Goal: Navigation & Orientation: Find specific page/section

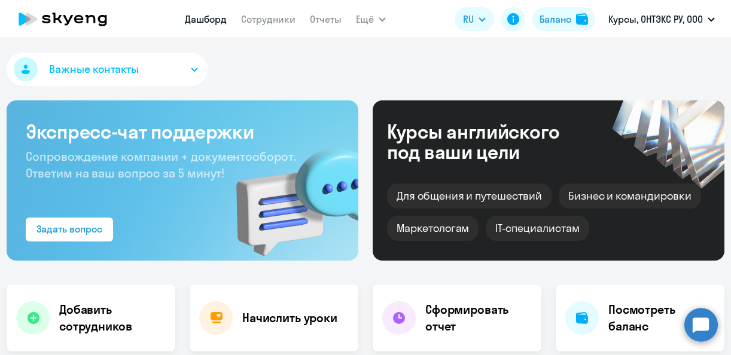
select select "30"
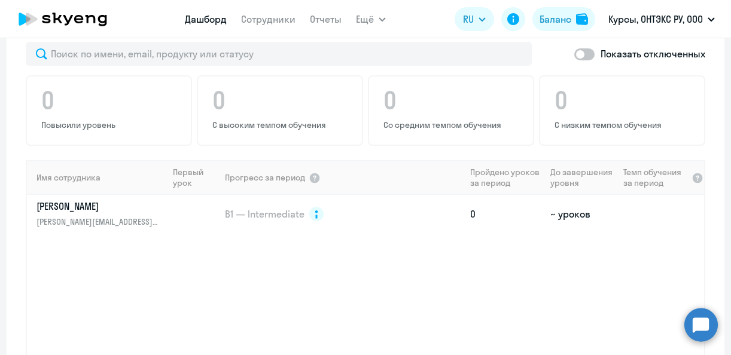
scroll to position [778, 0]
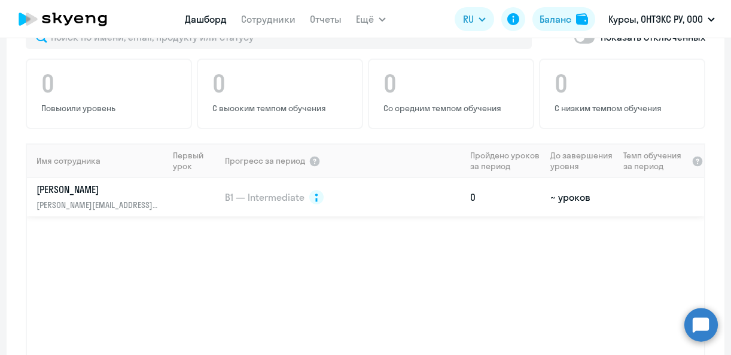
click at [153, 199] on p "[PERSON_NAME][EMAIL_ADDRESS][DOMAIN_NAME]" at bounding box center [98, 205] width 123 height 13
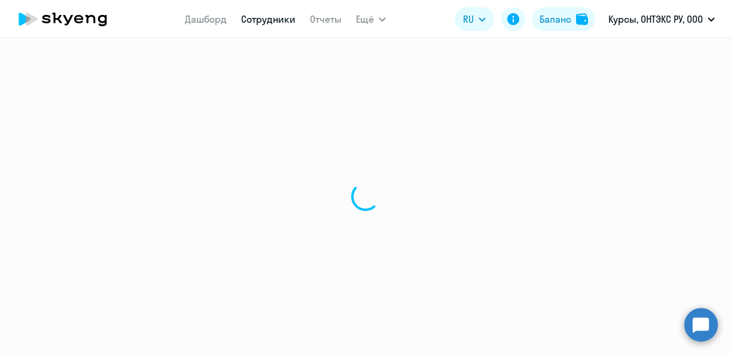
select select "english"
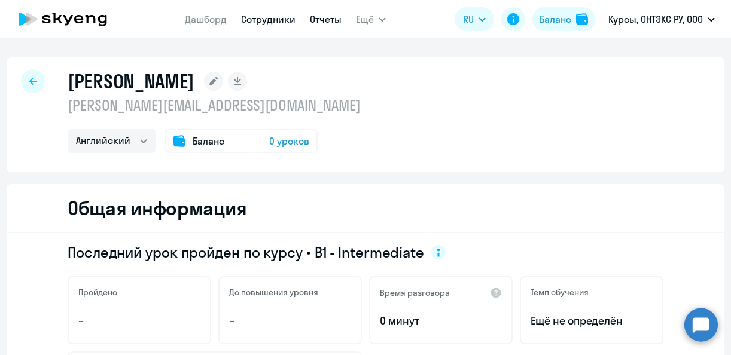
click at [327, 22] on link "Отчеты" at bounding box center [326, 19] width 32 height 12
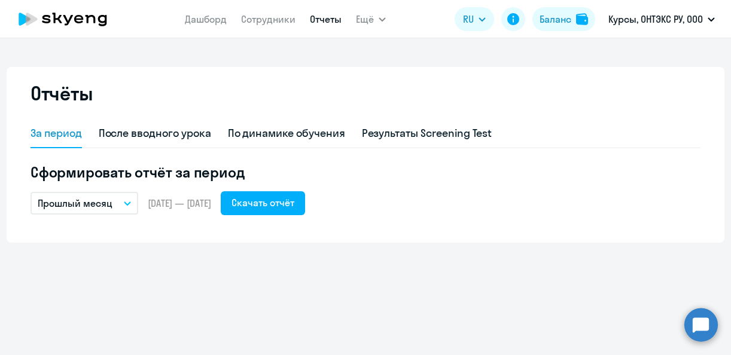
click at [135, 203] on button "Прошлый месяц" at bounding box center [85, 203] width 108 height 23
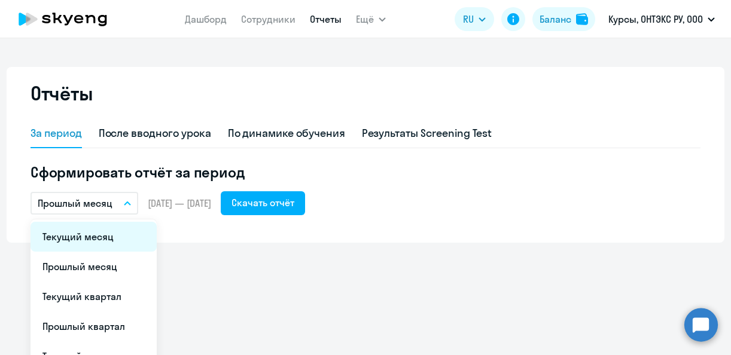
click at [113, 233] on li "Текущий месяц" at bounding box center [94, 237] width 126 height 30
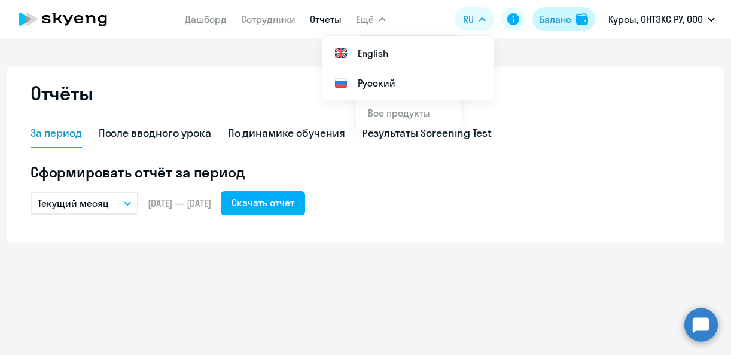
click at [574, 23] on button "Баланс" at bounding box center [564, 19] width 63 height 24
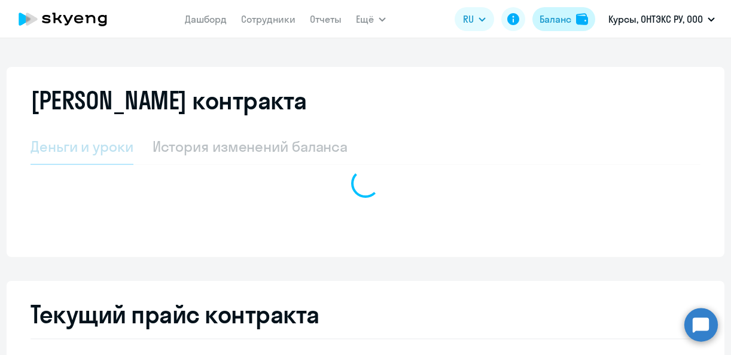
select select "english_adult_not_native_speaker_course_elementary"
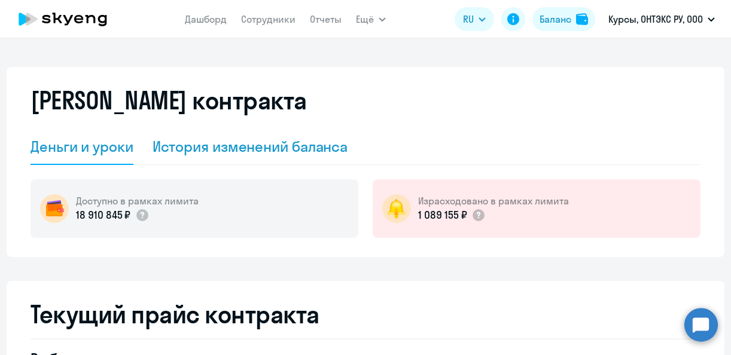
click at [248, 157] on div "История изменений баланса" at bounding box center [251, 147] width 196 height 36
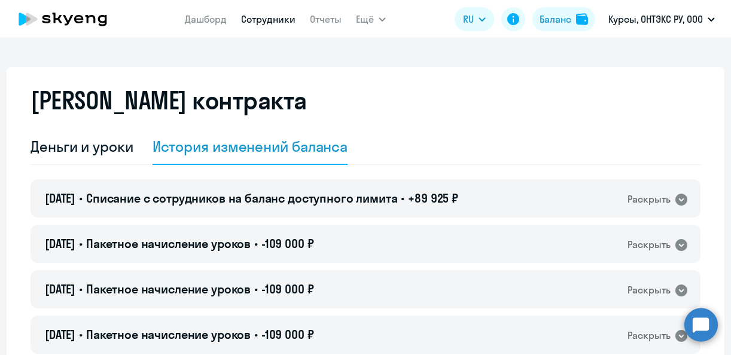
click at [277, 23] on link "Сотрудники" at bounding box center [268, 19] width 54 height 12
select select "30"
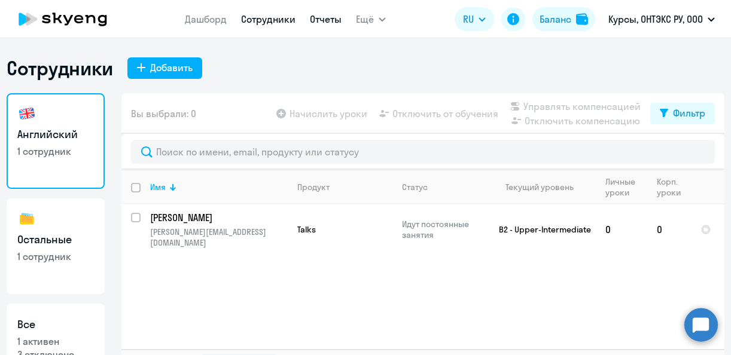
click at [322, 23] on link "Отчеты" at bounding box center [326, 19] width 32 height 12
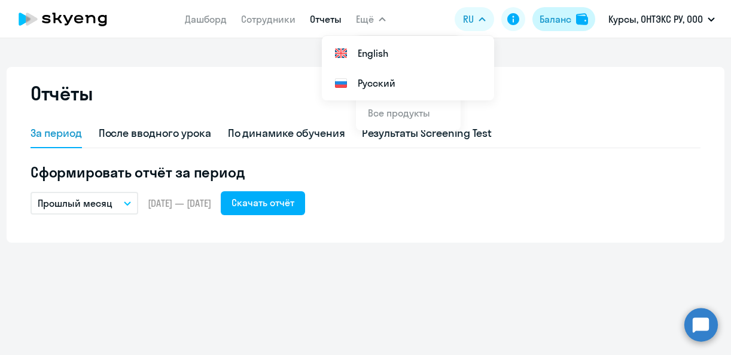
click at [570, 13] on div "Баланс" at bounding box center [556, 19] width 32 height 14
select select "english_adult_not_native_speaker_course_elementary"
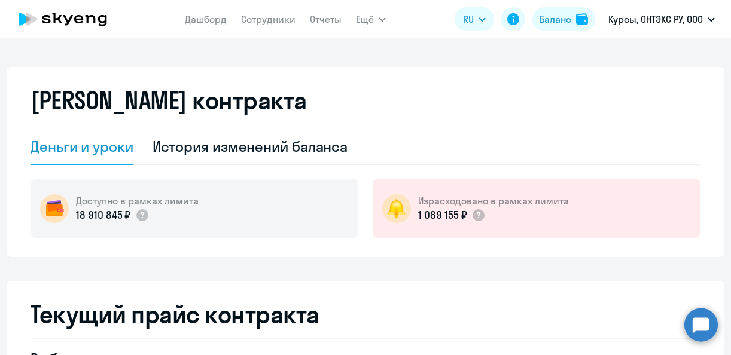
click at [269, 26] on app-menu-item-link "Сотрудники" at bounding box center [268, 19] width 54 height 15
click at [271, 20] on link "Сотрудники" at bounding box center [268, 19] width 54 height 12
select select "30"
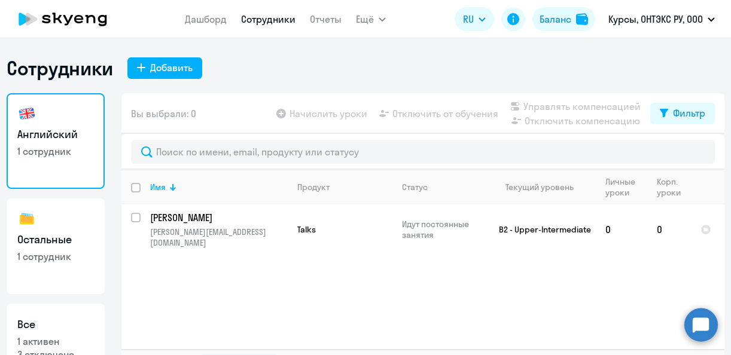
click at [423, 285] on div "Имя Продукт Статус Текущий уровень Личные уроки Корп. уроки [PERSON_NAME] [PERS…" at bounding box center [422, 260] width 603 height 180
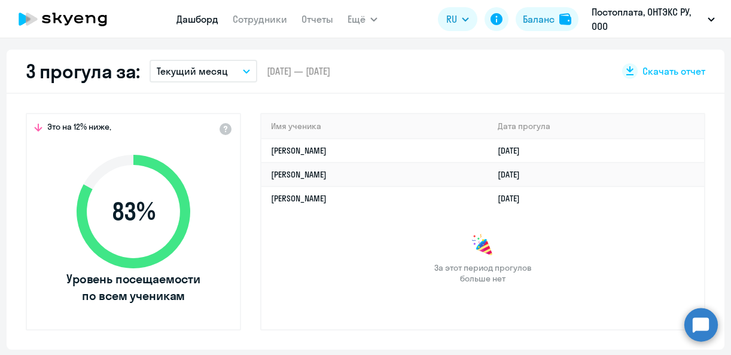
select select "30"
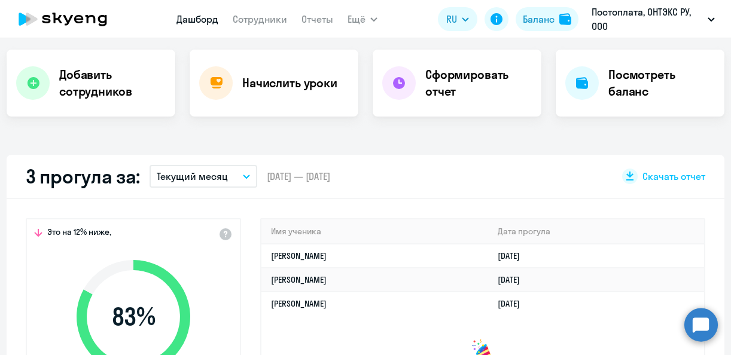
scroll to position [180, 0]
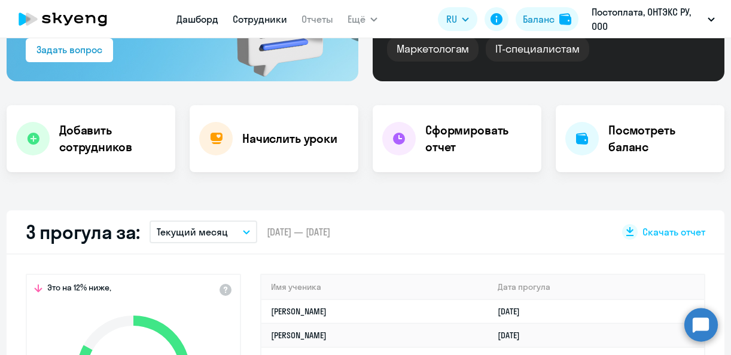
click at [247, 21] on link "Сотрудники" at bounding box center [260, 19] width 54 height 12
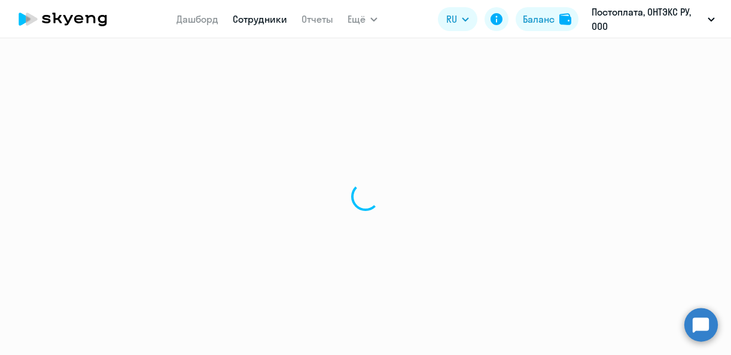
select select "30"
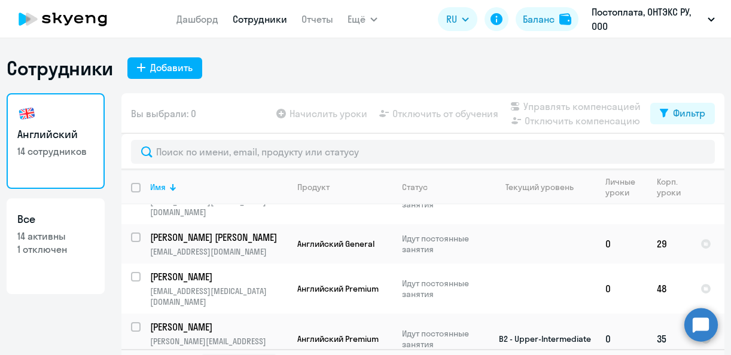
scroll to position [43, 0]
